Goal: Task Accomplishment & Management: Complete application form

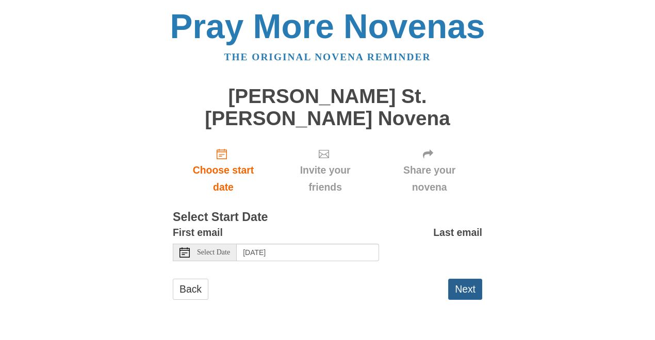
click at [459, 279] on button "Next" at bounding box center [465, 289] width 34 height 21
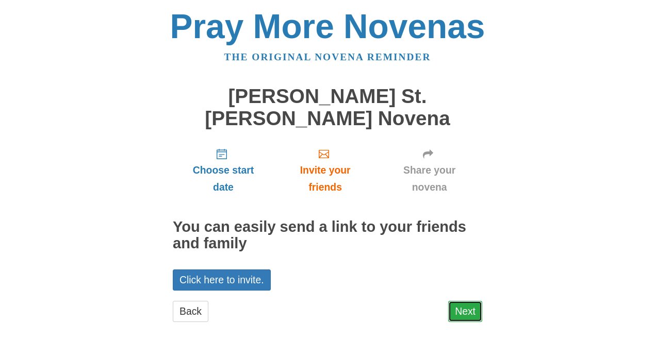
click at [465, 301] on link "Next" at bounding box center [465, 311] width 34 height 21
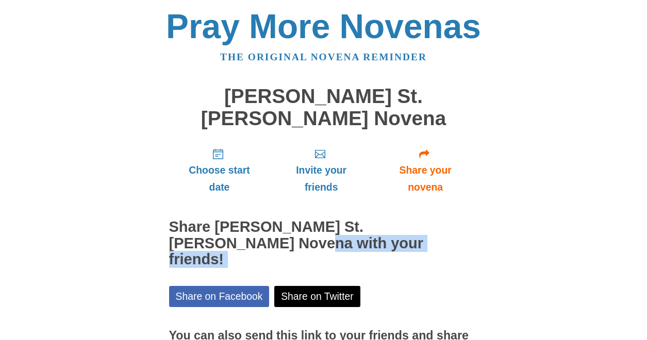
drag, startPoint x: 647, startPoint y: 206, endPoint x: 657, endPoint y: 241, distance: 35.9
click at [647, 241] on html "Pray More Novenas The original novena reminder [PERSON_NAME][DEMOGRAPHIC_DATA][…" at bounding box center [323, 226] width 647 height 453
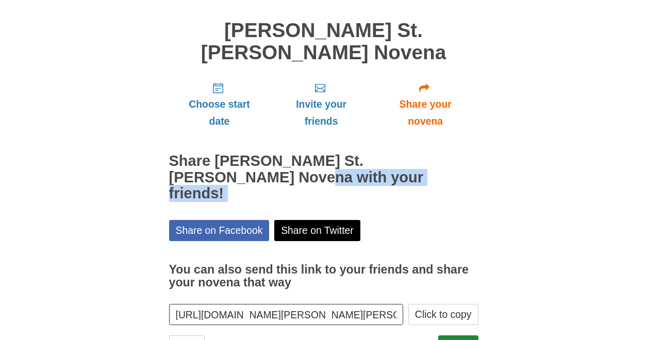
scroll to position [74, 0]
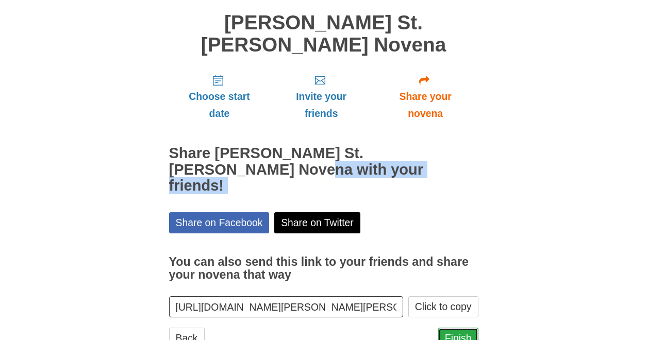
click at [464, 328] on link "Finish" at bounding box center [458, 338] width 40 height 21
